Goal: Task Accomplishment & Management: Use online tool/utility

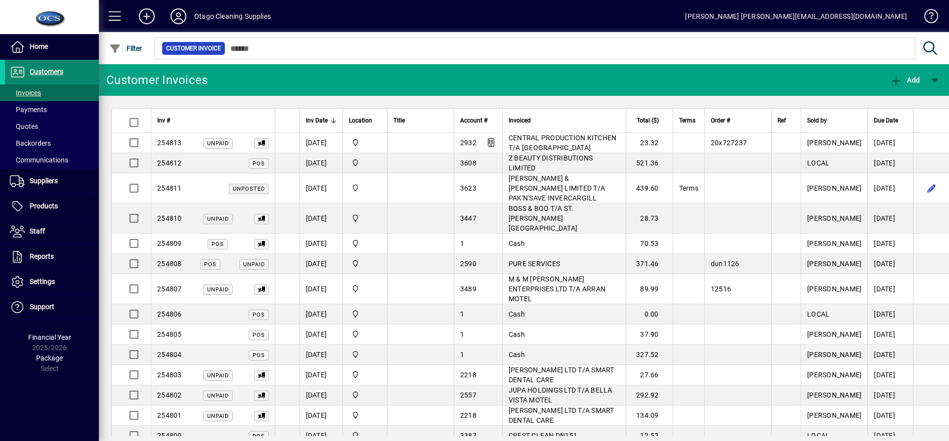
click at [49, 75] on span "Customers" at bounding box center [47, 72] width 34 height 8
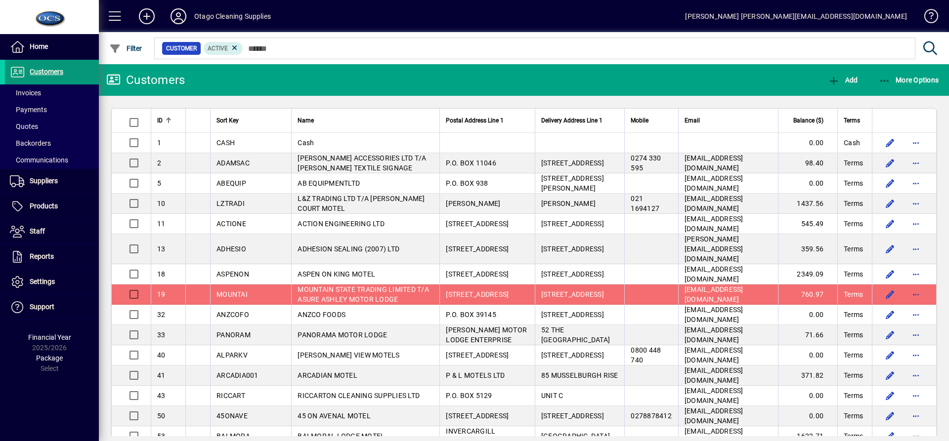
click at [67, 74] on span at bounding box center [52, 72] width 94 height 24
click at [906, 82] on span "More Options" at bounding box center [909, 80] width 60 height 8
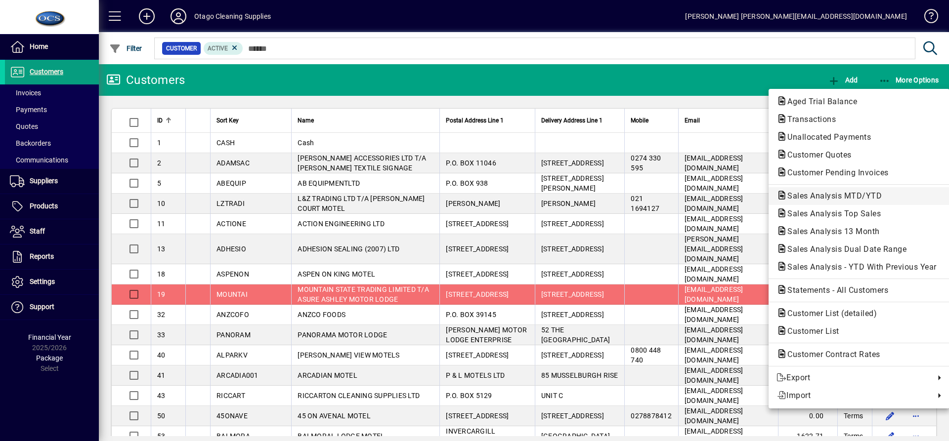
click at [874, 192] on span "Sales Analysis MTD/YTD" at bounding box center [832, 195] width 110 height 9
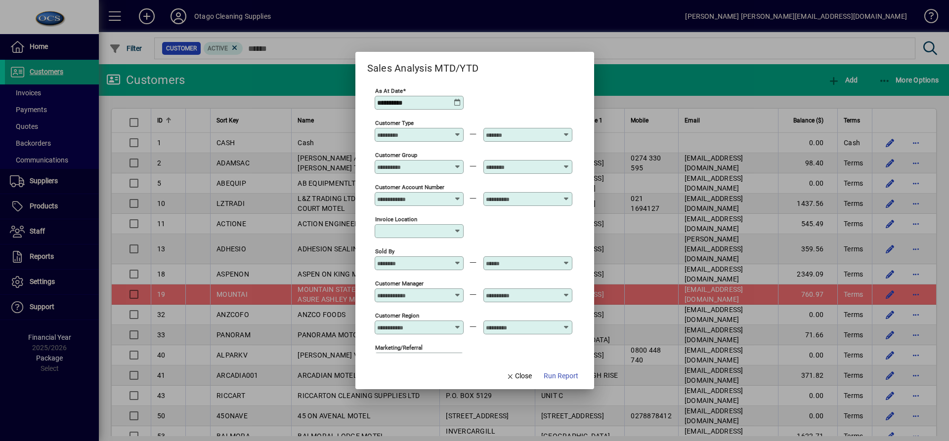
click at [460, 263] on div at bounding box center [420, 264] width 86 height 8
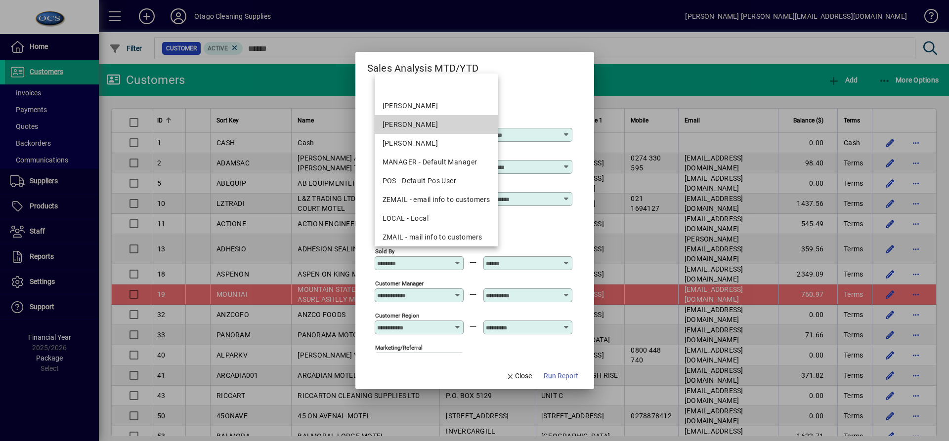
click at [435, 125] on div "[PERSON_NAME]" at bounding box center [437, 125] width 108 height 10
type input "**********"
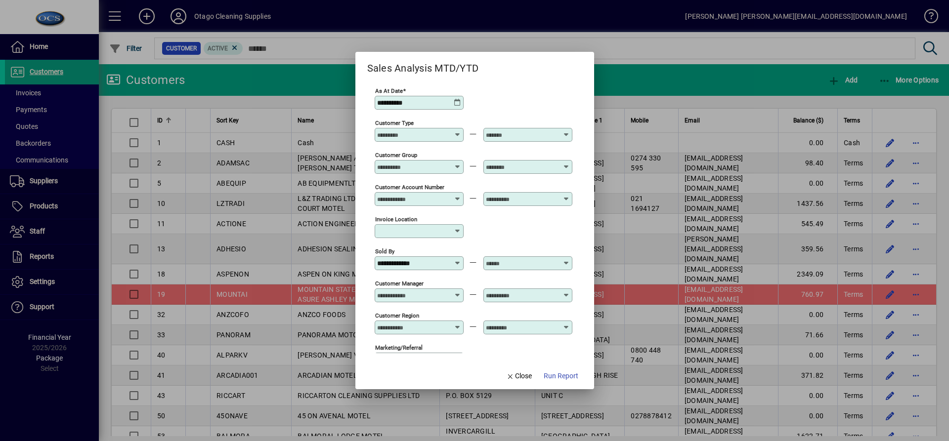
click at [567, 260] on icon at bounding box center [566, 260] width 7 height 0
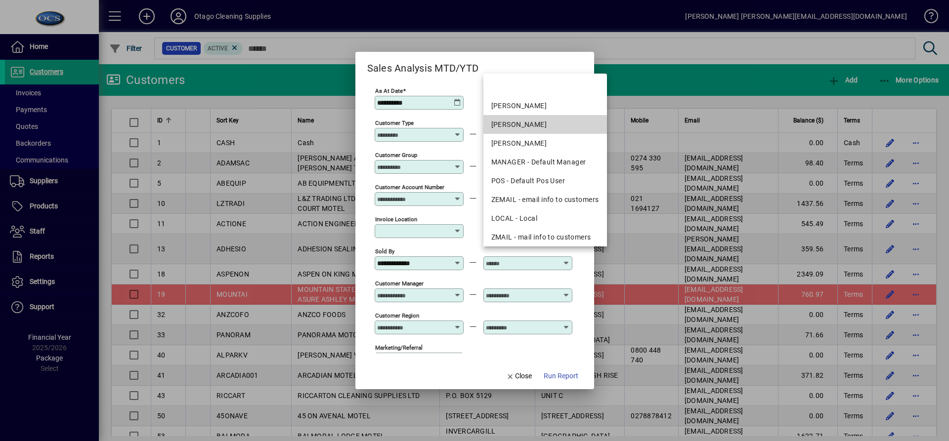
click at [529, 120] on div "[PERSON_NAME]" at bounding box center [545, 125] width 108 height 10
type input "**********"
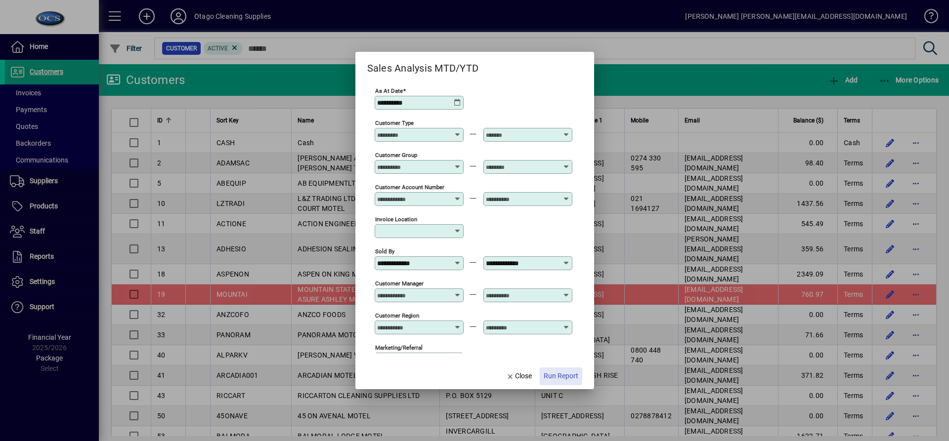
click at [565, 367] on span "button" at bounding box center [561, 377] width 43 height 24
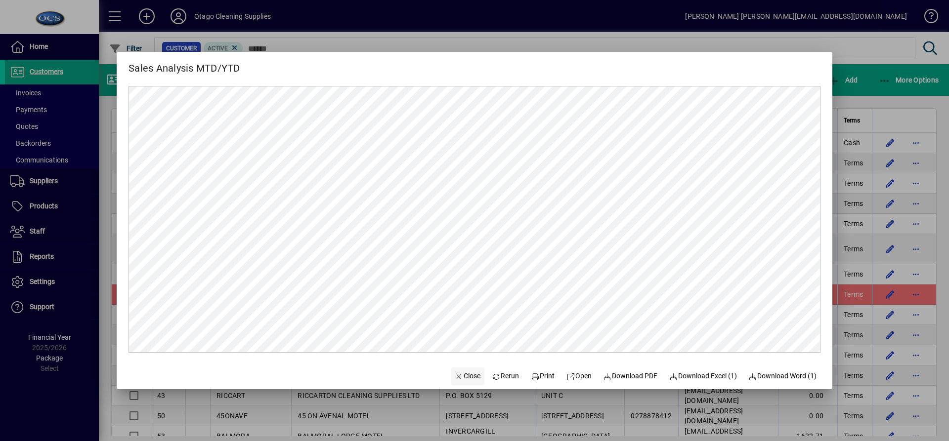
click at [460, 381] on span "Close" at bounding box center [468, 376] width 26 height 10
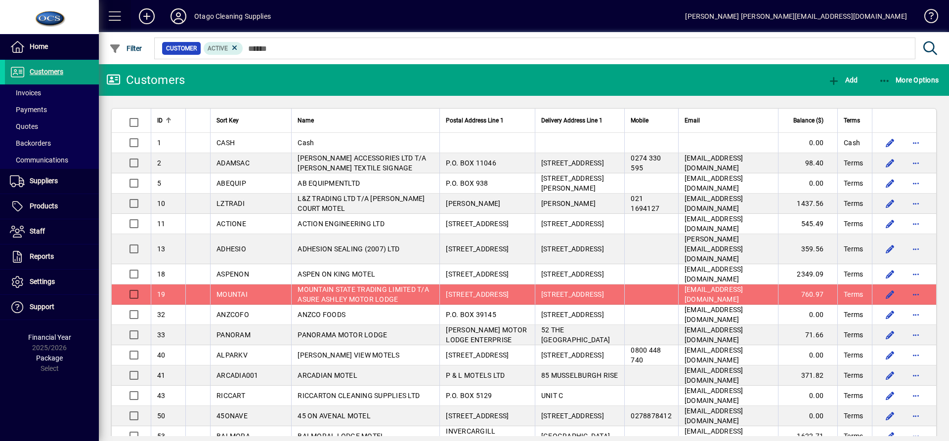
click at [114, 17] on span at bounding box center [115, 16] width 24 height 24
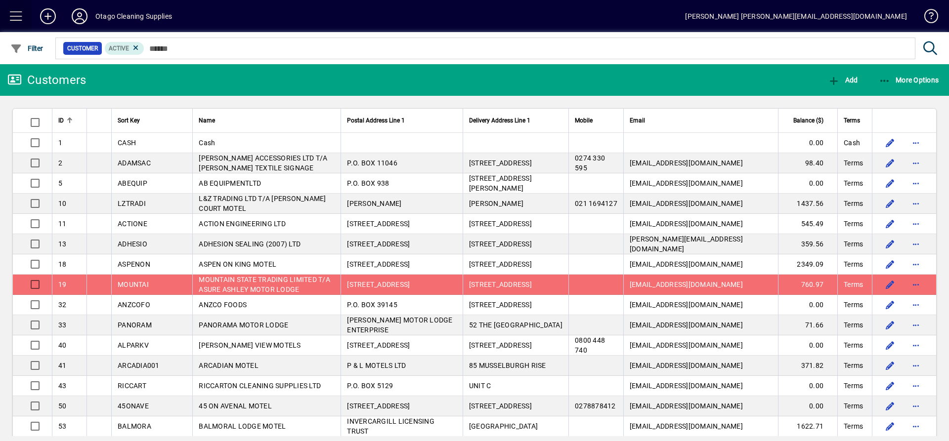
click at [9, 17] on span at bounding box center [16, 16] width 24 height 24
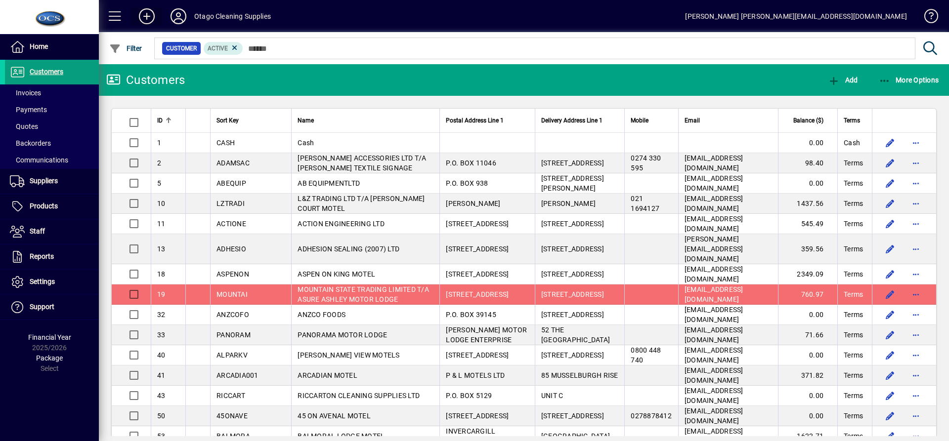
click at [138, 17] on icon at bounding box center [147, 16] width 20 height 16
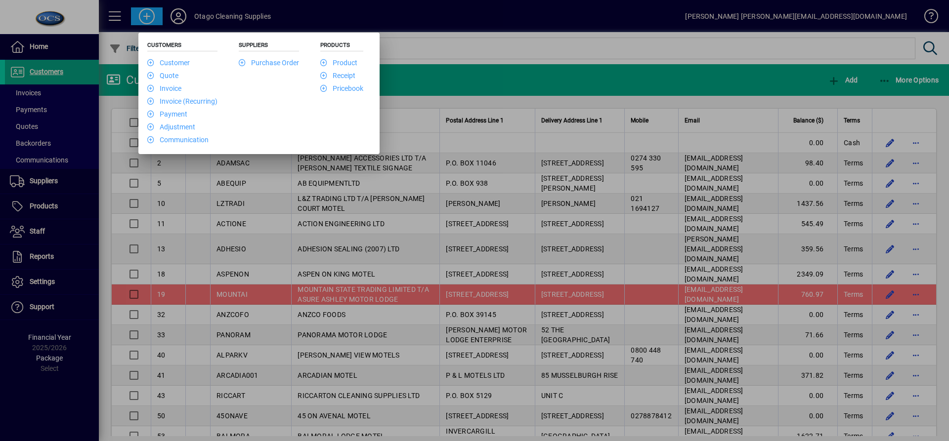
click at [482, 76] on div at bounding box center [474, 220] width 949 height 441
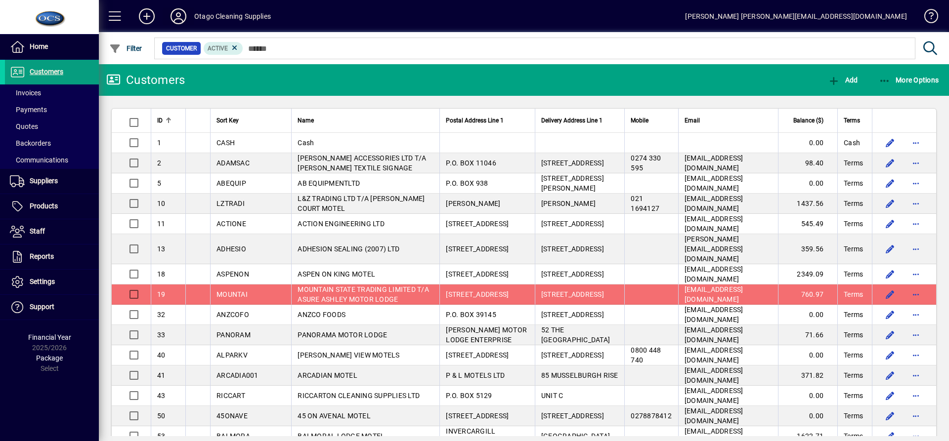
click at [174, 19] on icon at bounding box center [179, 16] width 20 height 16
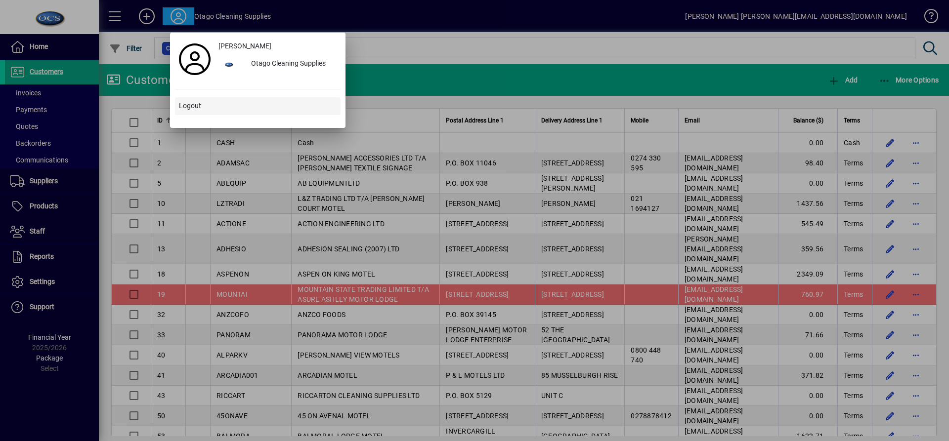
click at [196, 105] on span "Logout" at bounding box center [190, 106] width 22 height 10
